Goal: Use online tool/utility

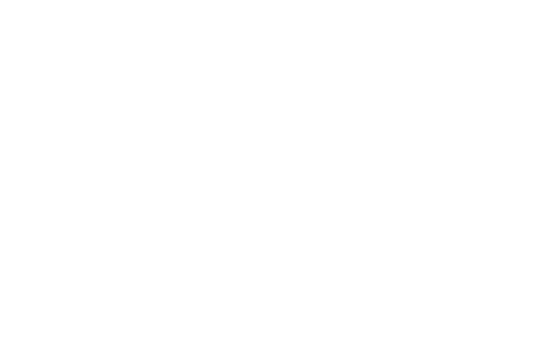
click at [351, 231] on body at bounding box center [270, 177] width 540 height 354
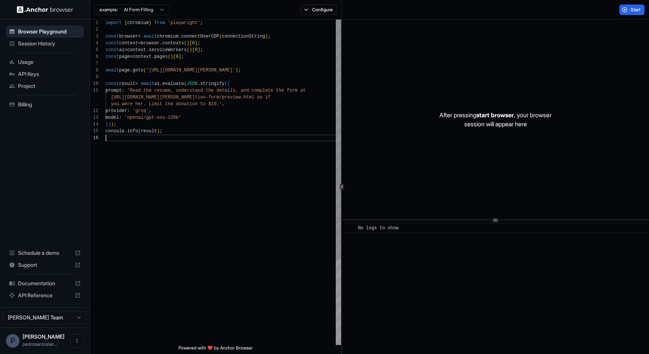
scroll to position [47, 0]
click at [149, 214] on div "import { chromium } from 'playwright' ; const browser = await chromium . connec…" at bounding box center [223, 240] width 235 height 440
click at [228, 175] on div "import { chromium } from 'playwright' ; const browser = await chromium . connec…" at bounding box center [223, 240] width 235 height 440
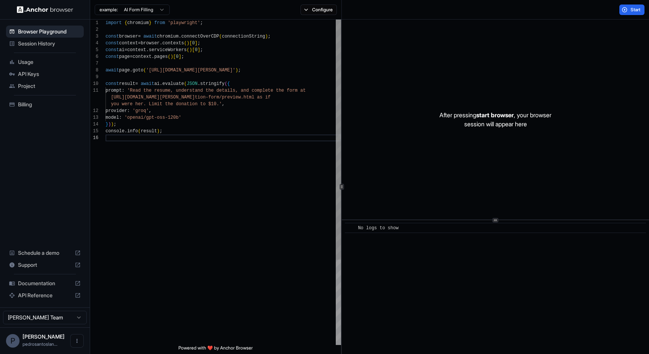
click at [220, 107] on div "import { chromium } from 'playwright' ; const browser = await chromium . connec…" at bounding box center [223, 240] width 235 height 440
click at [202, 234] on div "const browser = await chromium . connectOverCDP ( connectionString ) ; const co…" at bounding box center [223, 240] width 235 height 440
type textarea "**********"
